Goal: Find specific page/section: Find specific page/section

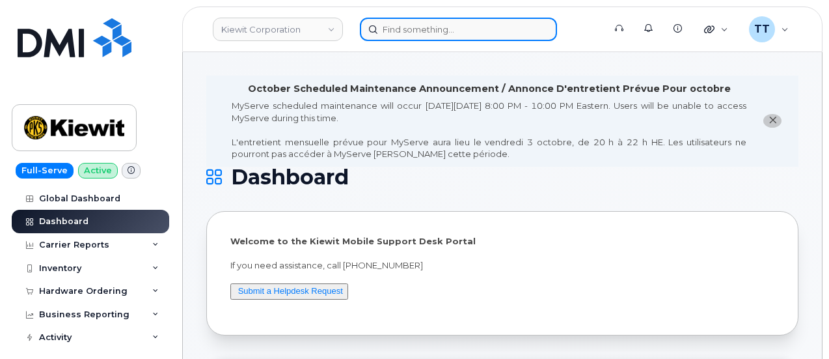
click at [398, 31] on input at bounding box center [458, 29] width 197 height 23
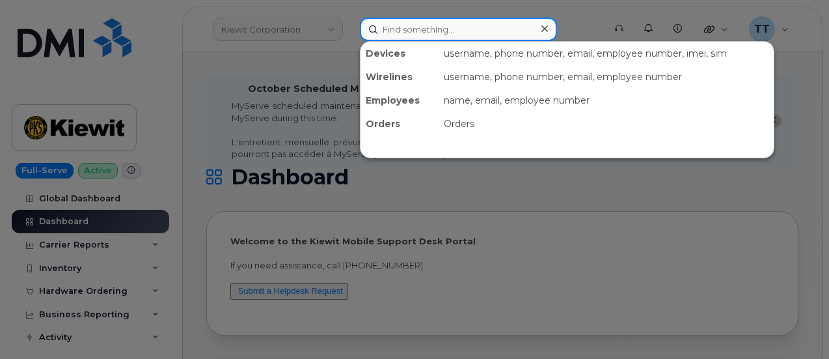
paste input "[PHONE_NUMBER]"
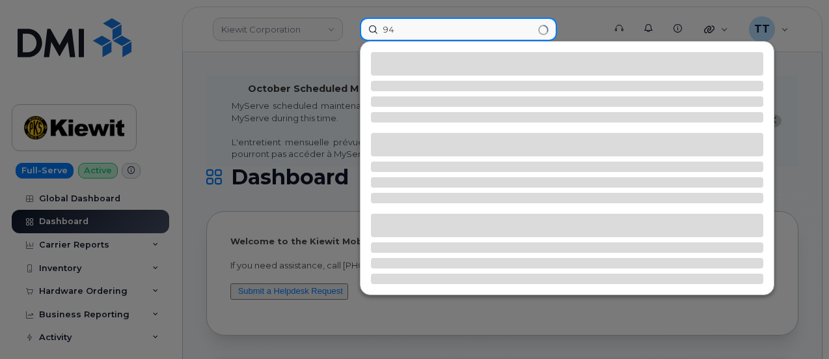
type input "9"
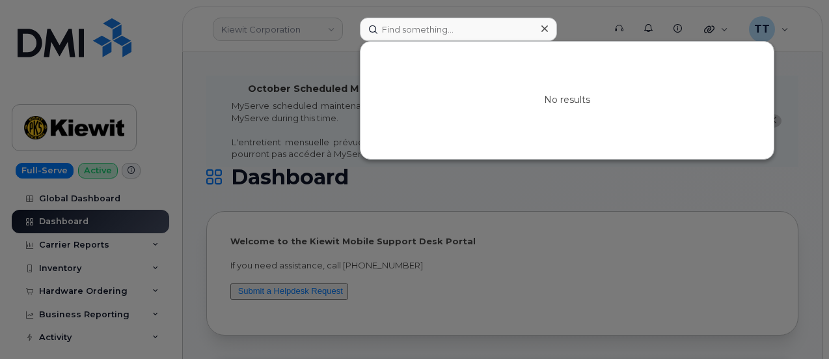
click at [103, 80] on div at bounding box center [414, 179] width 829 height 359
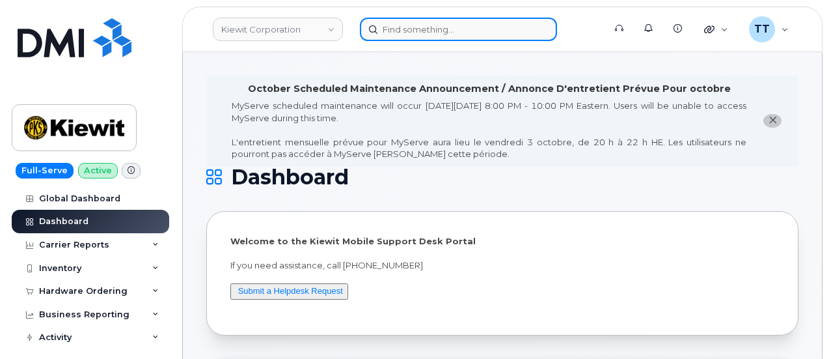
click at [422, 31] on input at bounding box center [458, 29] width 197 height 23
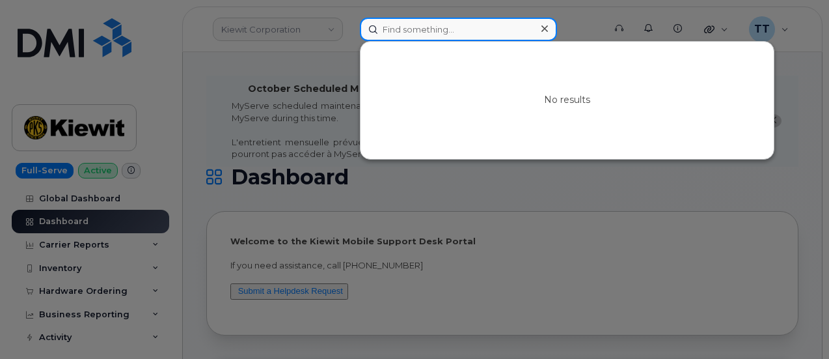
paste input "[PHONE_NUMBER]"
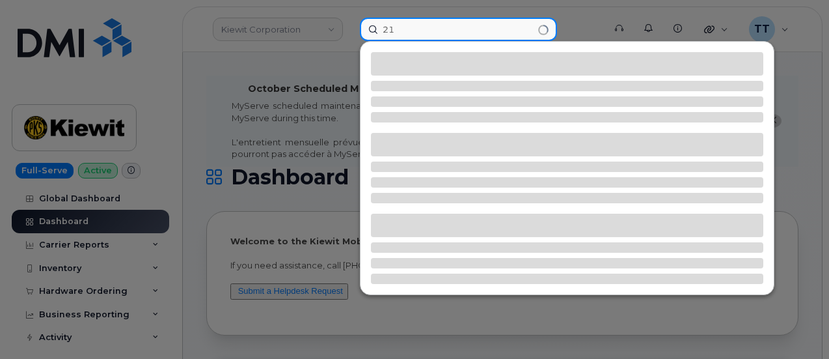
type input "2"
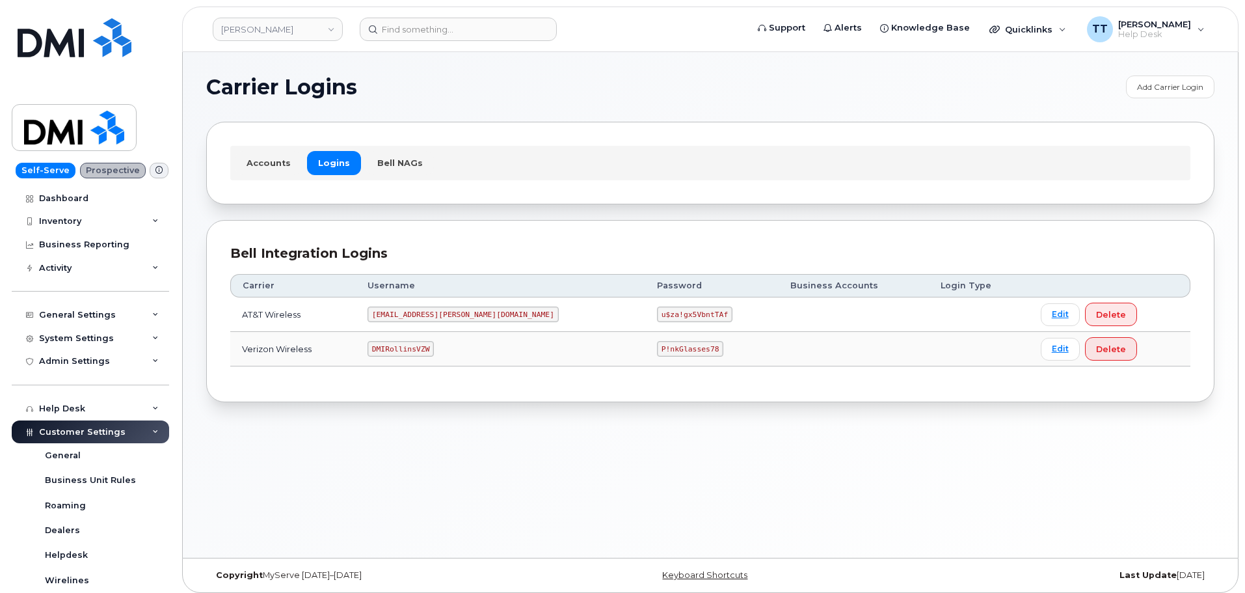
click at [419, 311] on code "[EMAIL_ADDRESS][PERSON_NAME][DOMAIN_NAME]" at bounding box center [463, 314] width 191 height 16
copy code "[EMAIL_ADDRESS][PERSON_NAME][DOMAIN_NAME]"
click at [657, 315] on code "u$za!gx5VbntTAf" at bounding box center [694, 314] width 75 height 16
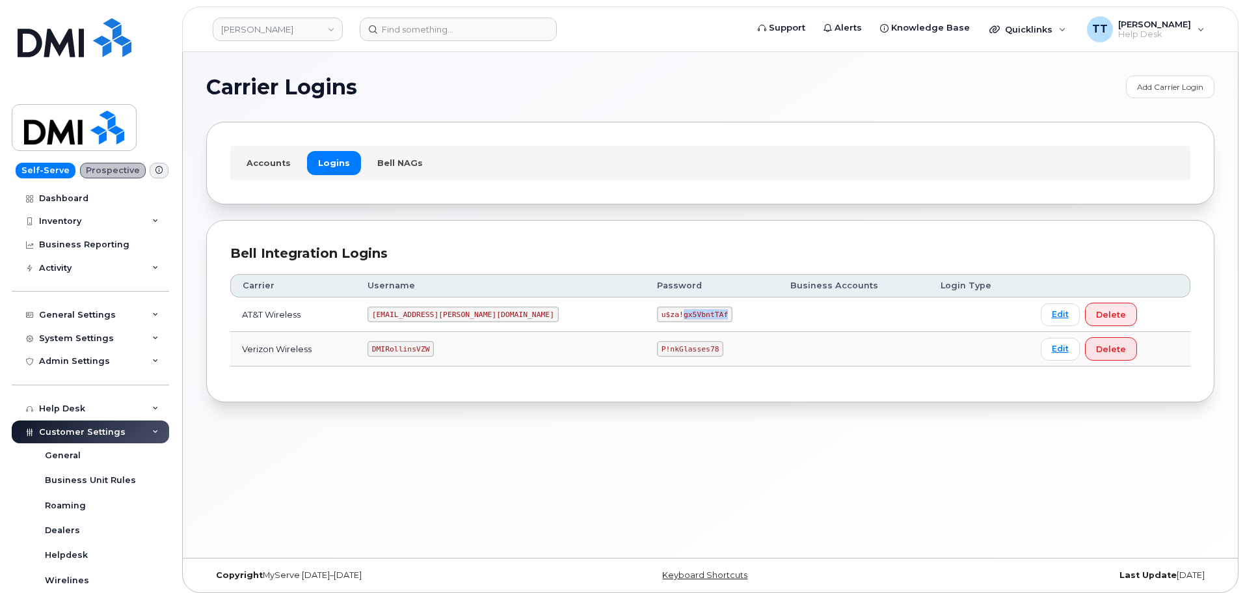
click at [657, 315] on code "u$za!gx5VbntTAf" at bounding box center [694, 314] width 75 height 16
copy code "u$za!gx5VbntTAf"
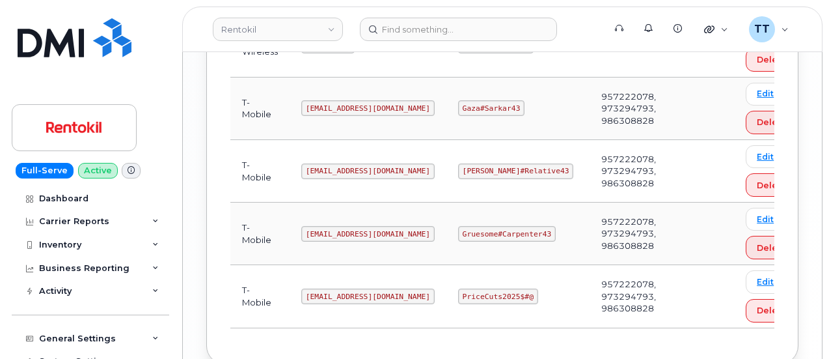
scroll to position [1391, 0]
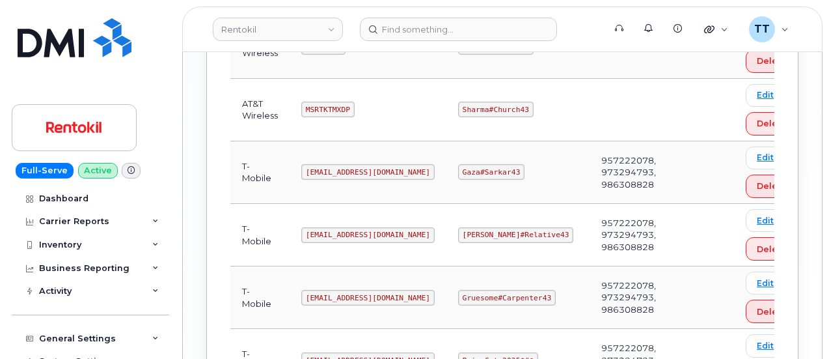
click at [340, 164] on code "Ms-rentokil@dminc.com" at bounding box center [367, 172] width 133 height 16
copy code "Ms-rentokil@dminc.com"
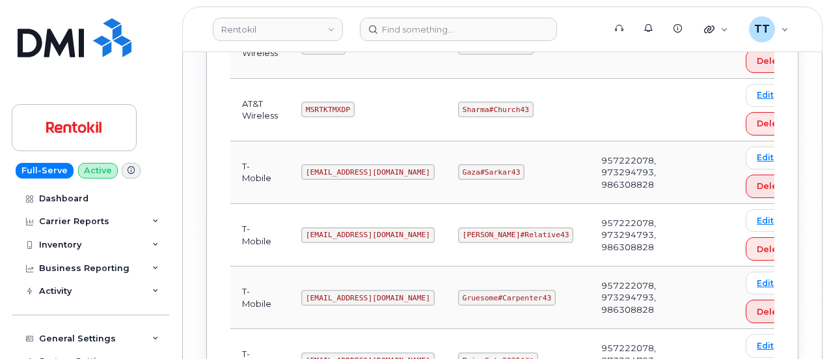
click at [473, 164] on code "Gaza#Sarkar43" at bounding box center [491, 172] width 66 height 16
copy code "Gaza#Sarkar43"
